Goal: Check status: Check status

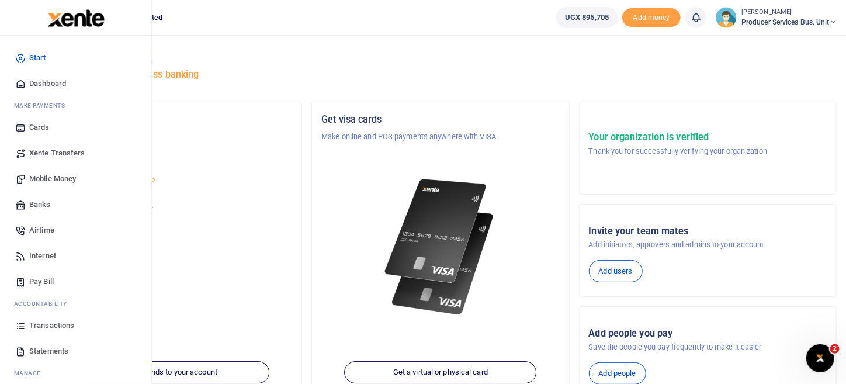
click at [38, 323] on span "Transactions" at bounding box center [51, 326] width 45 height 12
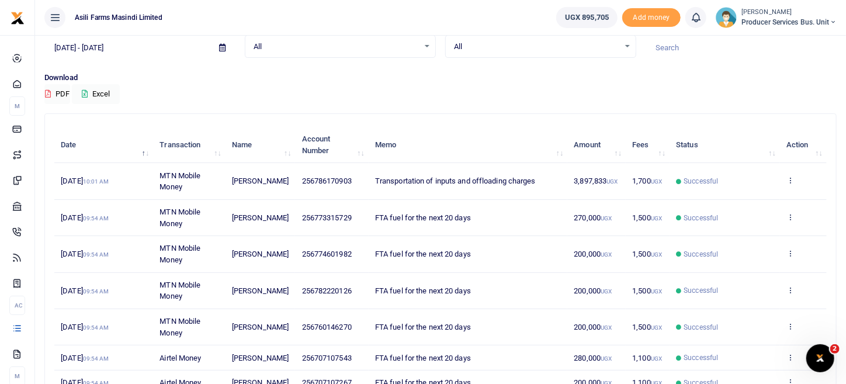
scroll to position [117, 0]
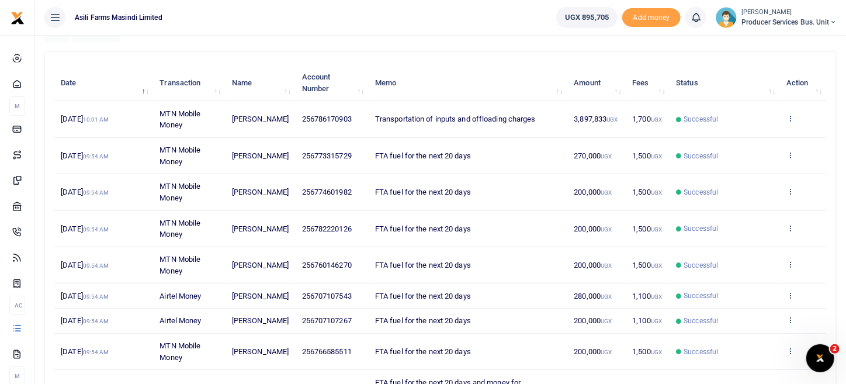
click at [789, 122] on link at bounding box center [791, 119] width 8 height 9
click at [586, 119] on span "3,897,833 UGX" at bounding box center [596, 119] width 44 height 9
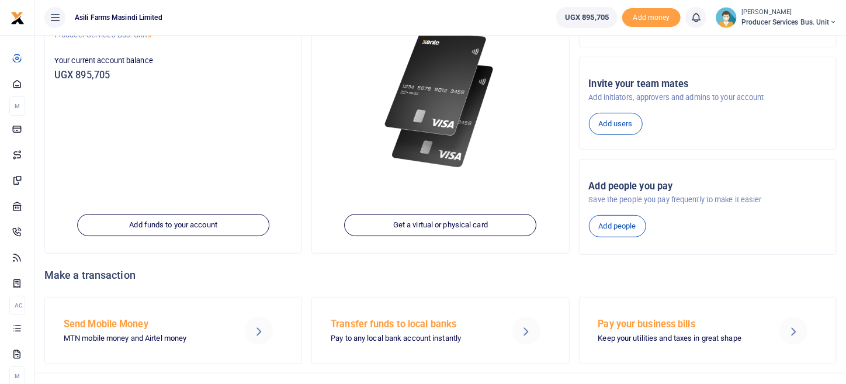
scroll to position [165, 0]
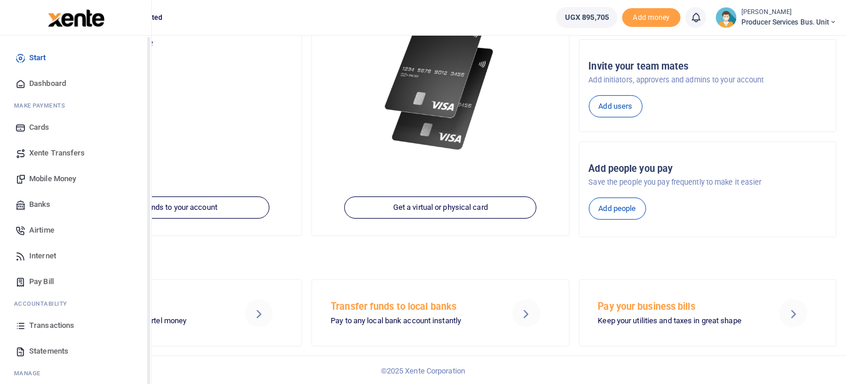
click at [39, 327] on span "Transactions" at bounding box center [51, 326] width 45 height 12
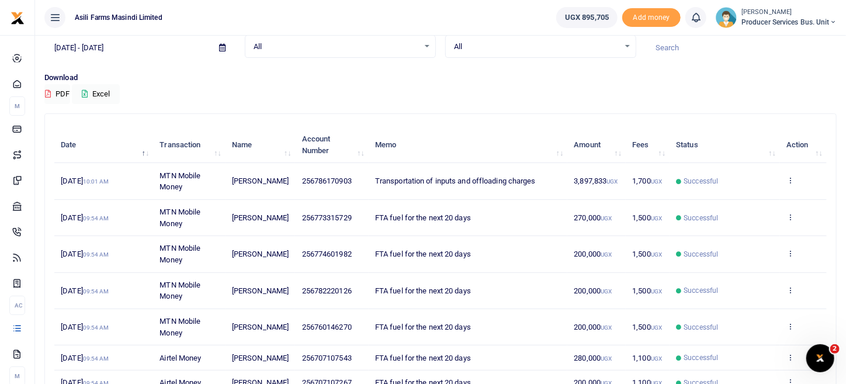
scroll to position [276, 0]
